Goal: Information Seeking & Learning: Learn about a topic

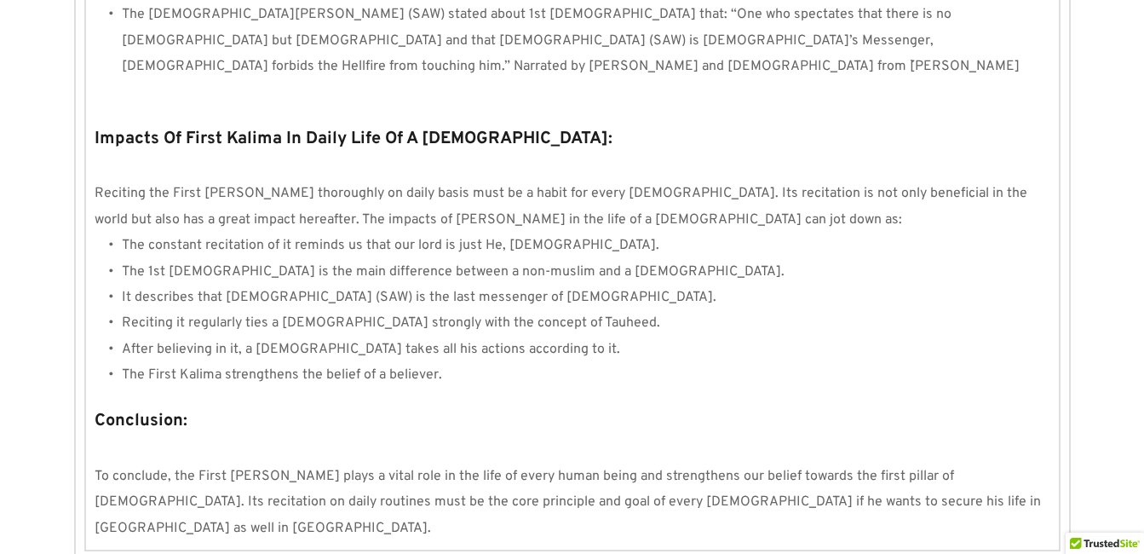
scroll to position [1638, 0]
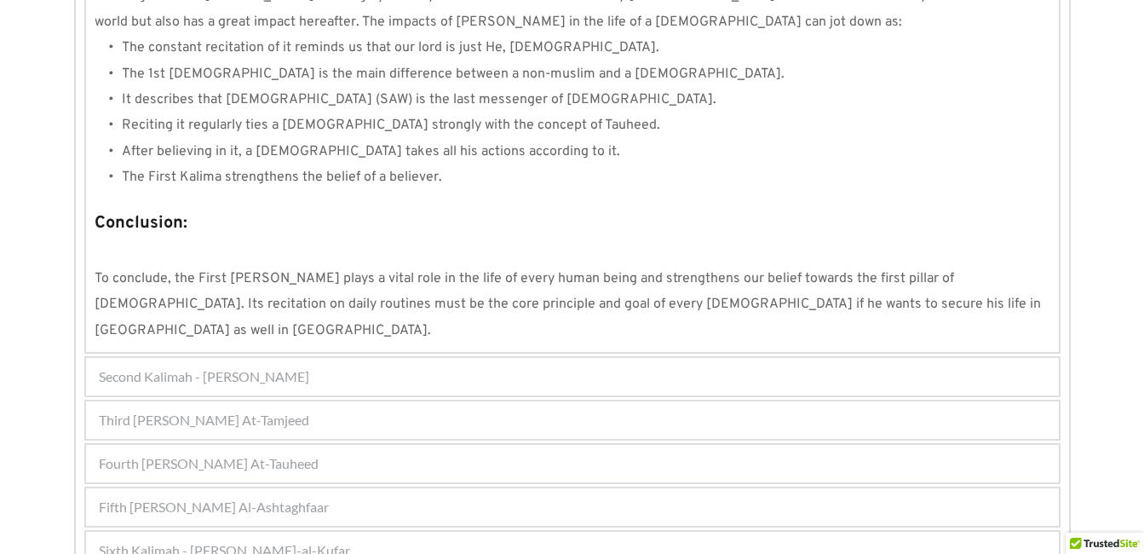
click at [663, 445] on div "Fourth [PERSON_NAME] At-Tauheed" at bounding box center [572, 463] width 973 height 37
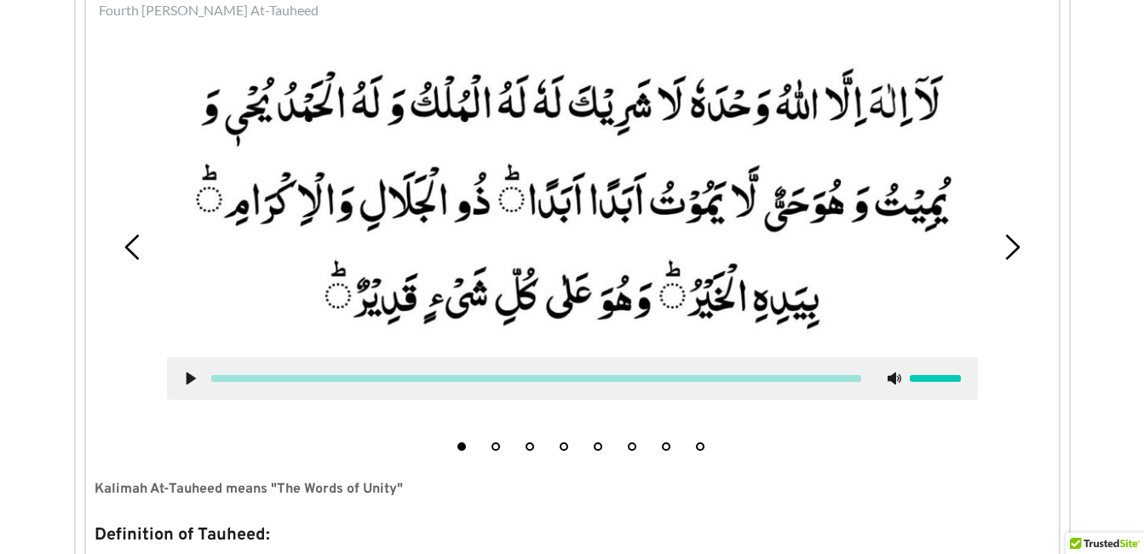
scroll to position [544, 0]
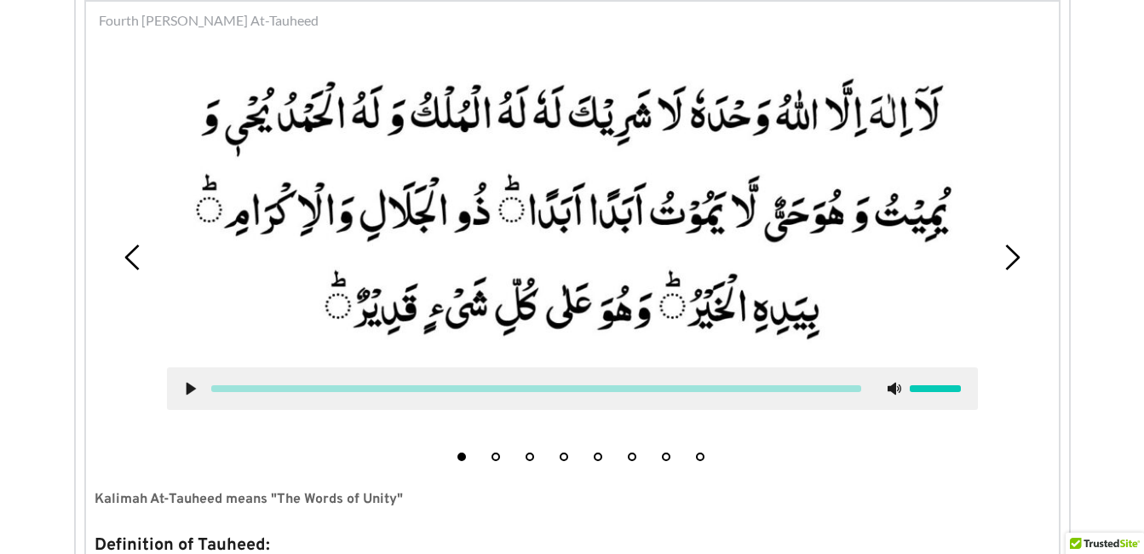
click at [667, 454] on button "7" at bounding box center [666, 456] width 9 height 9
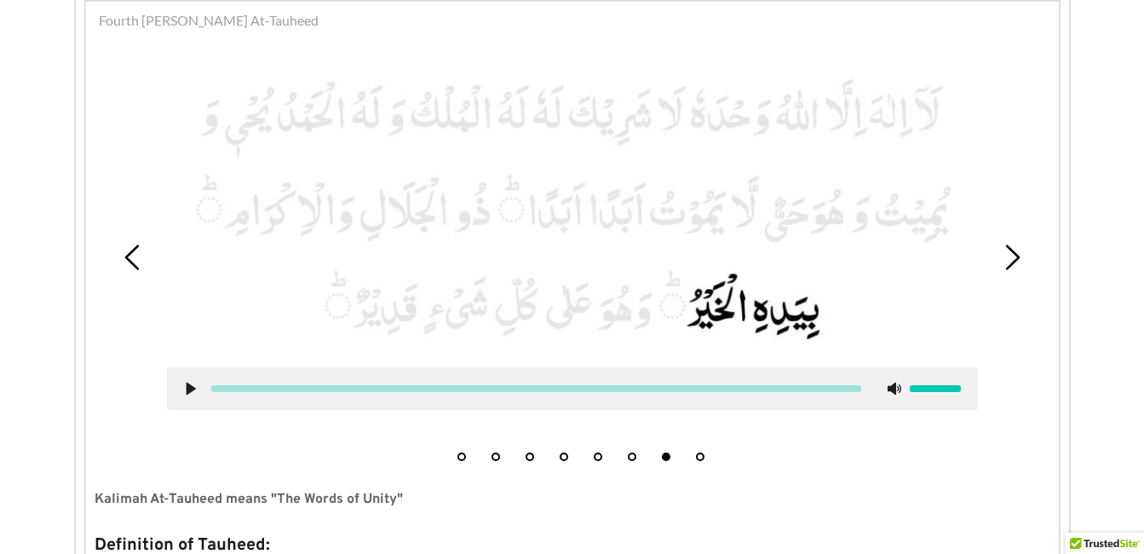
click at [190, 386] on use at bounding box center [190, 389] width 9 height 13
click at [192, 390] on use at bounding box center [190, 389] width 11 height 13
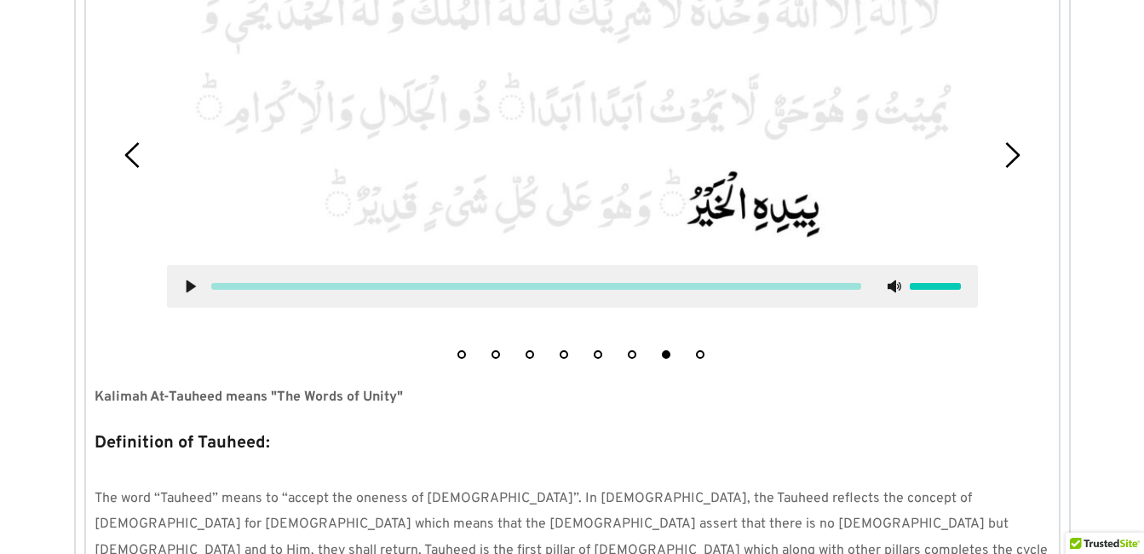
scroll to position [613, 0]
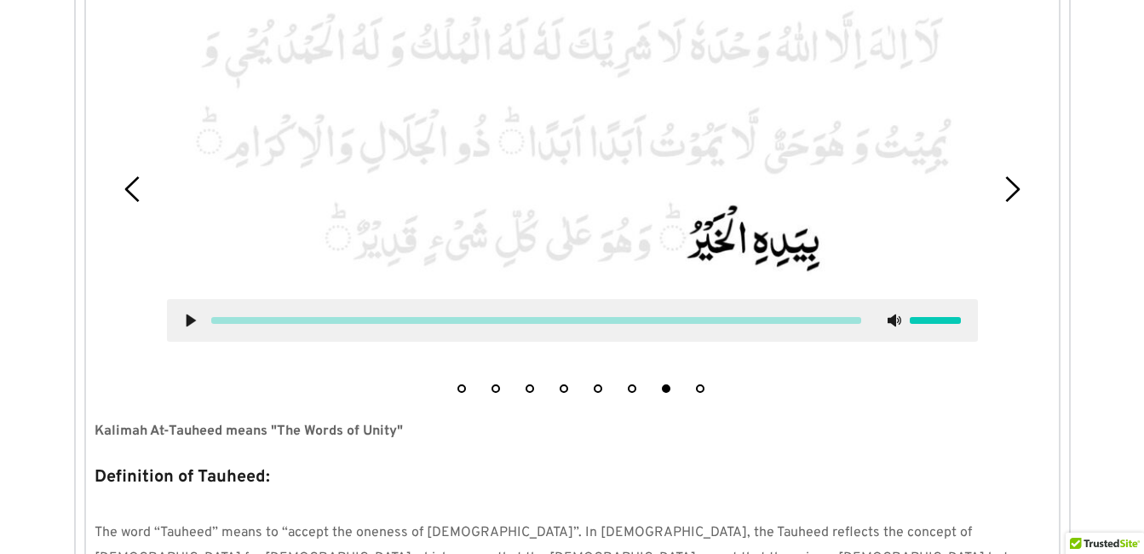
click at [701, 391] on button "8" at bounding box center [700, 388] width 9 height 9
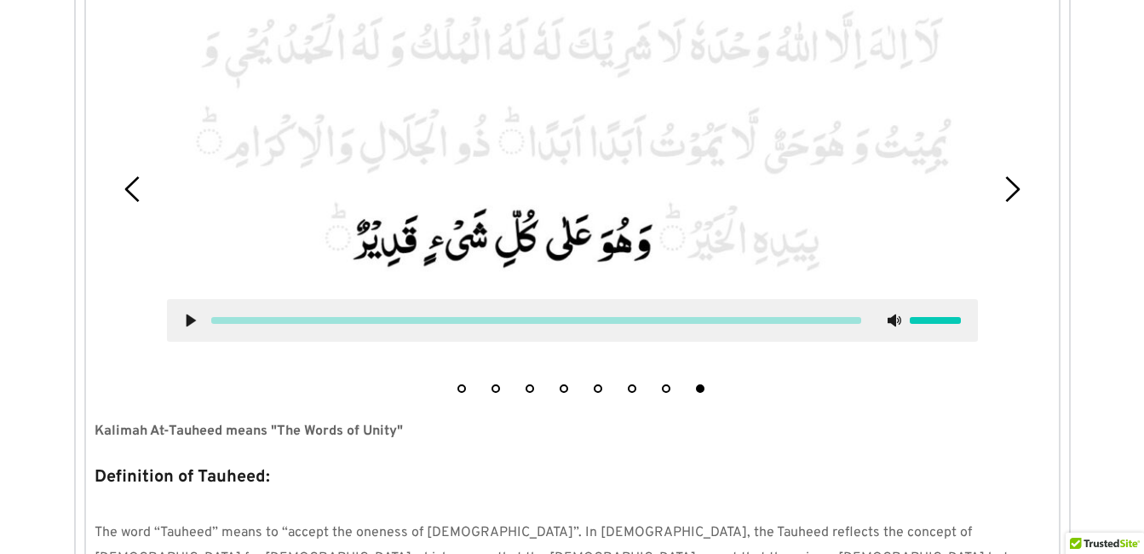
click at [188, 323] on use at bounding box center [190, 320] width 9 height 13
click at [187, 322] on use at bounding box center [190, 320] width 11 height 13
click at [724, 161] on picture at bounding box center [572, 140] width 811 height 283
click at [725, 202] on picture at bounding box center [572, 140] width 811 height 283
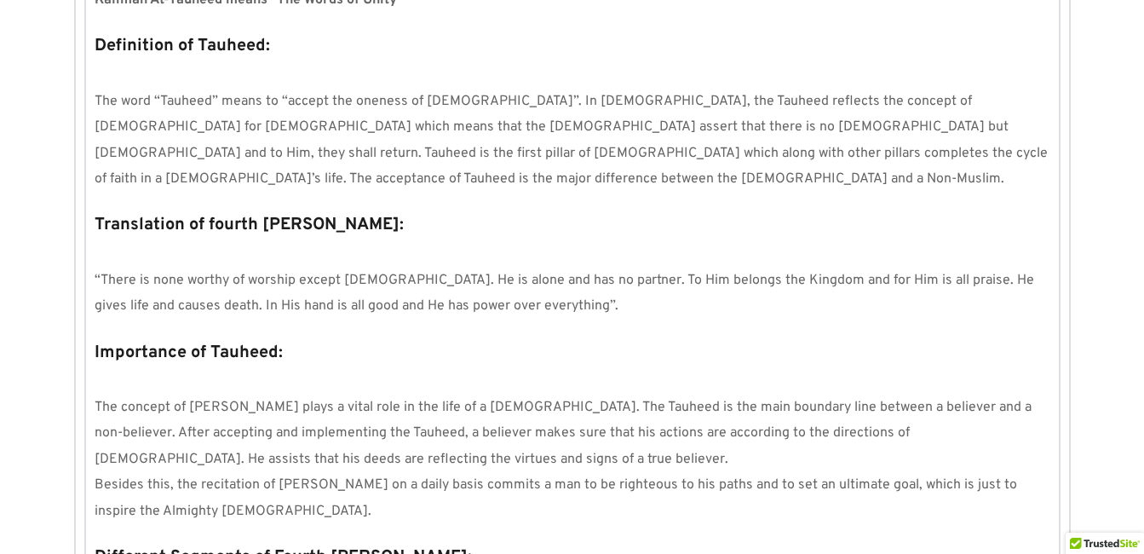
scroll to position [1056, 0]
